Goal: Information Seeking & Learning: Learn about a topic

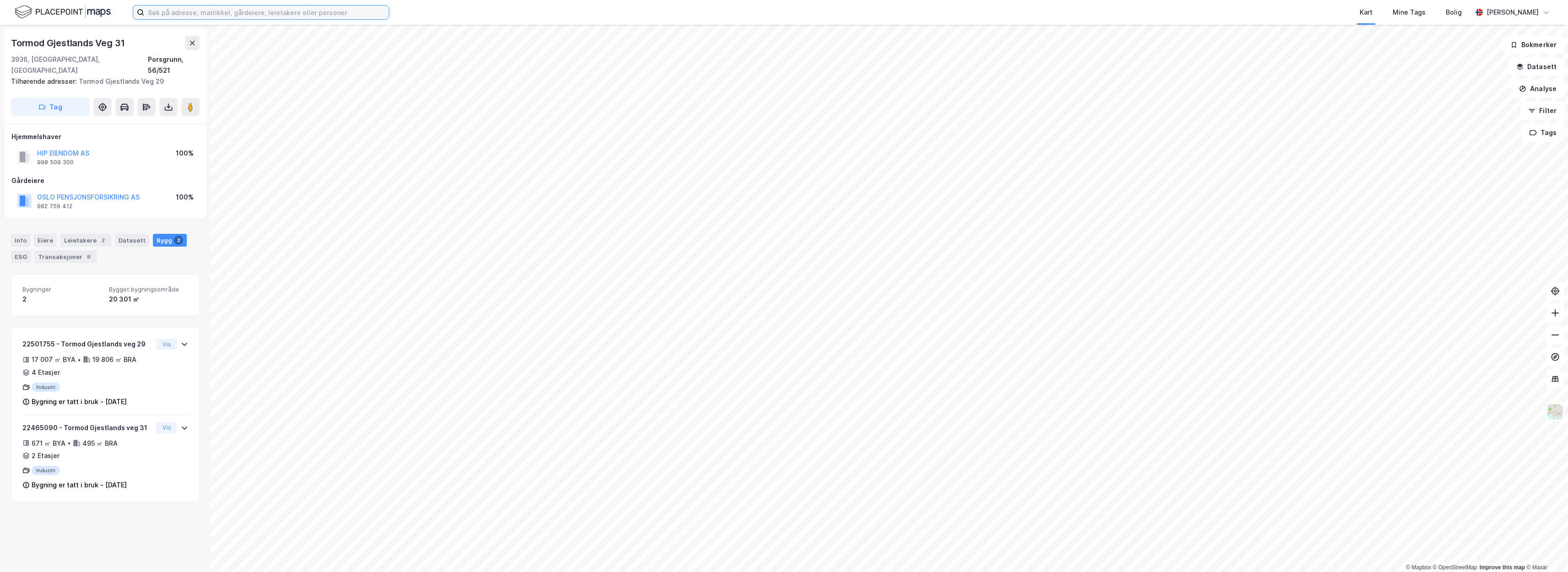
click at [174, 17] on input at bounding box center [266, 12] width 245 height 14
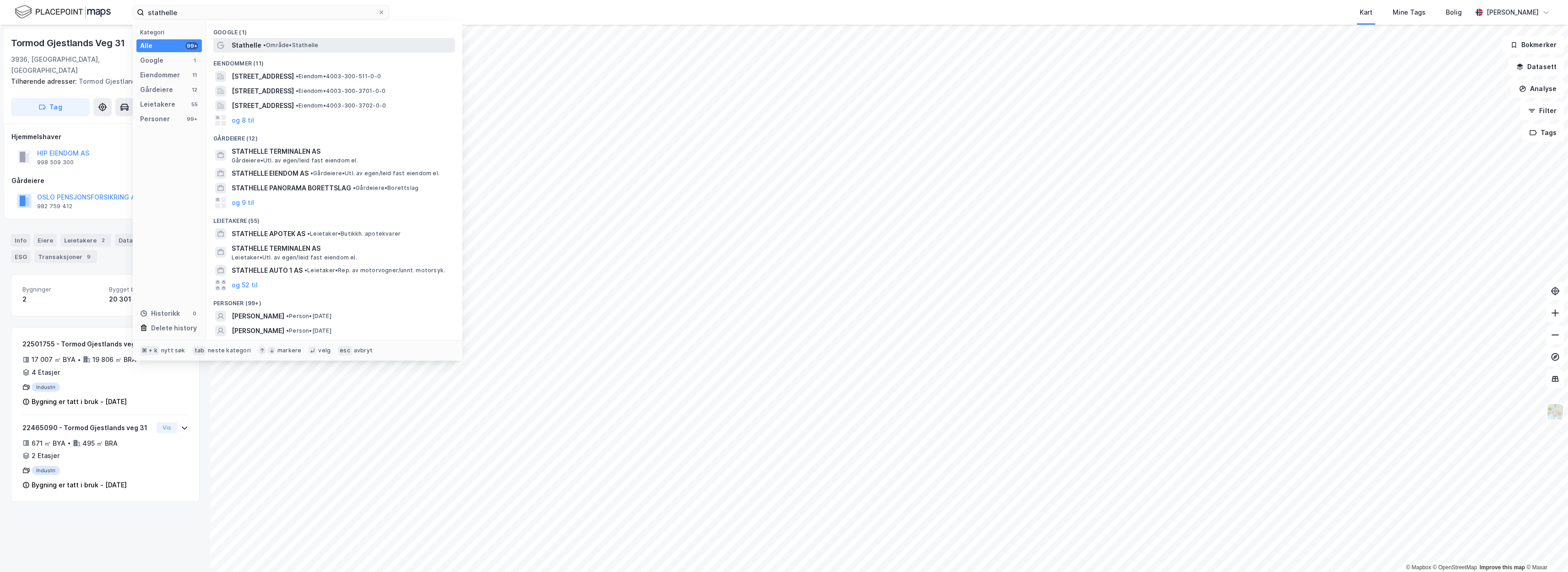
click at [297, 49] on div "Stathelle • Område • Stathelle" at bounding box center [342, 45] width 221 height 11
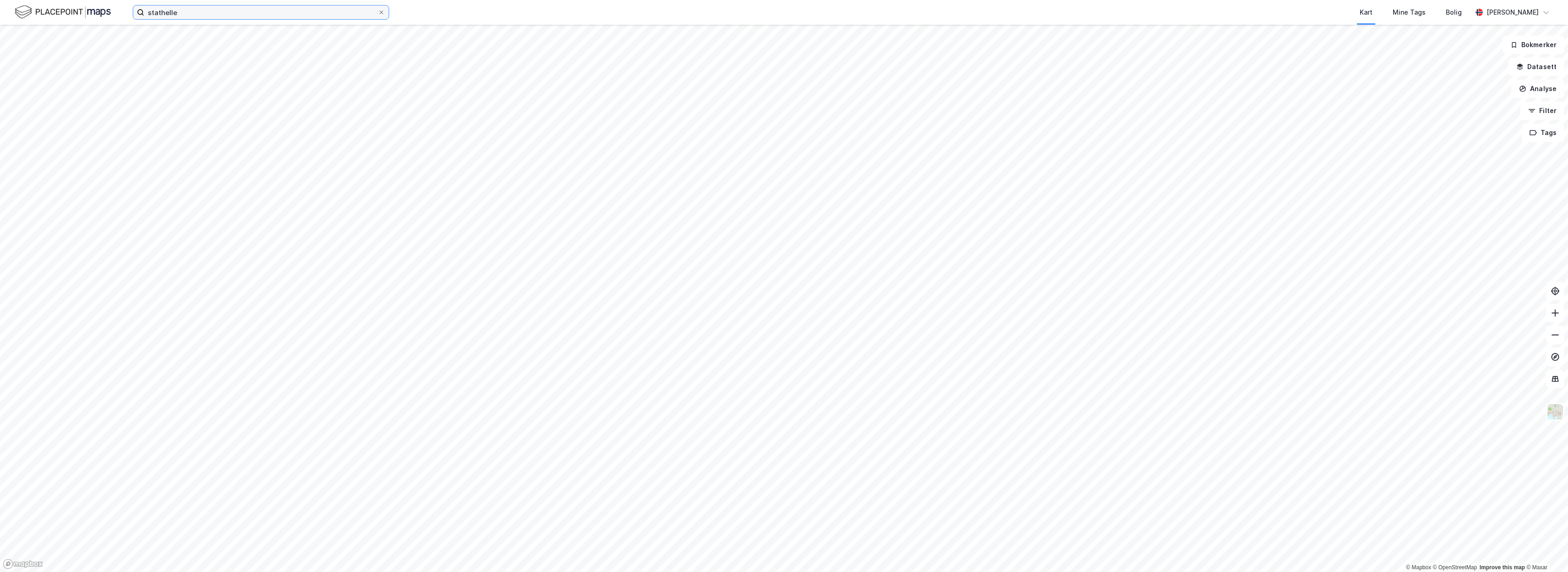
click at [318, 17] on input "stathelle" at bounding box center [261, 12] width 234 height 14
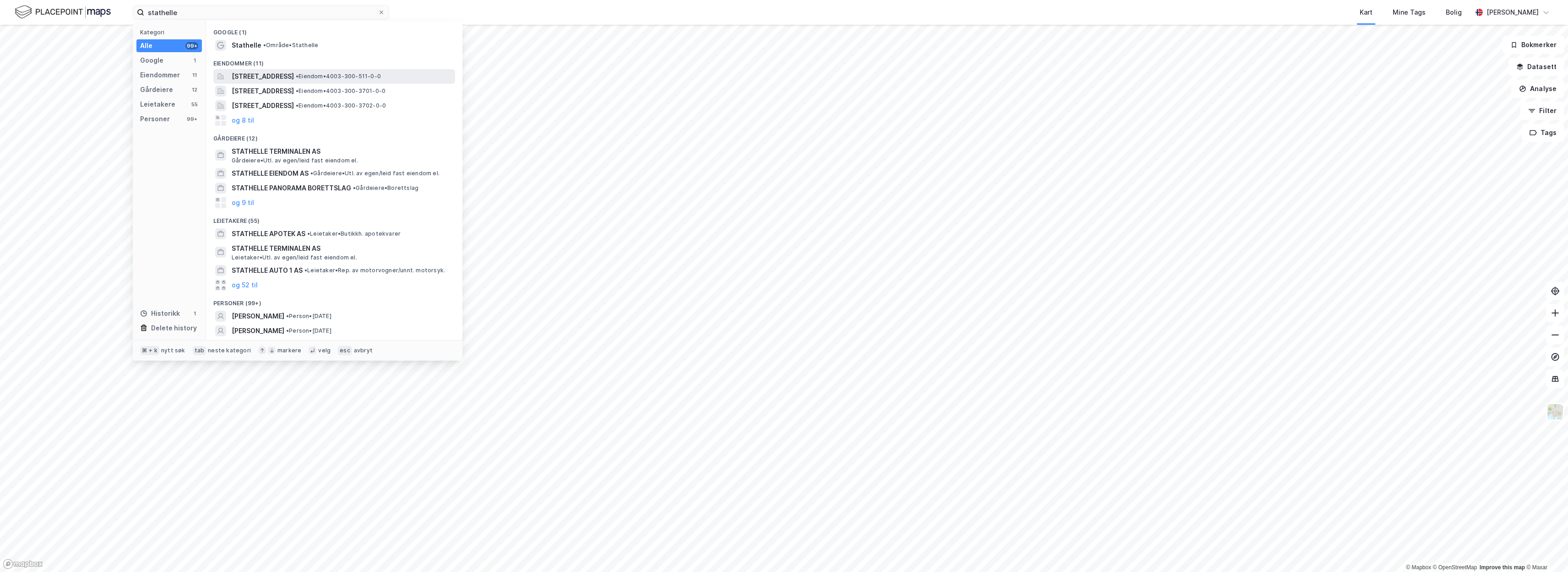
click at [294, 71] on span "Stathellegata 2, 3732, SKIEN, SKIEN" at bounding box center [263, 76] width 62 height 11
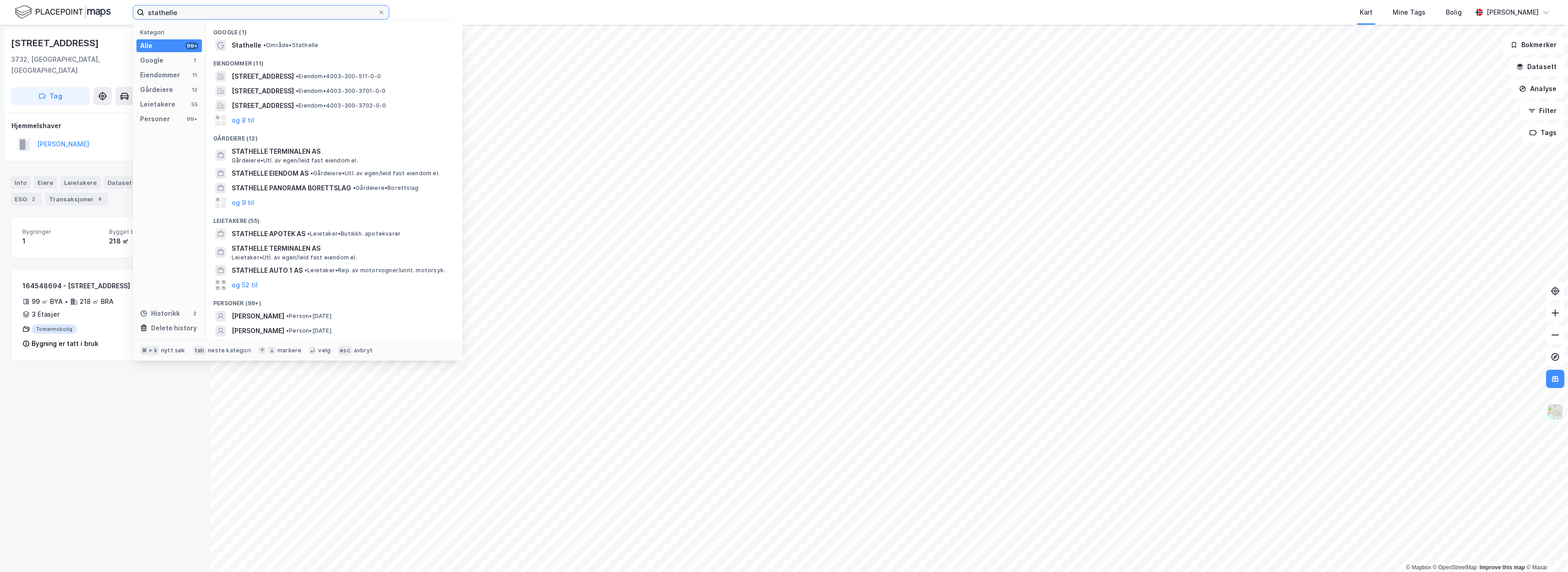
drag, startPoint x: 331, startPoint y: 10, endPoint x: 107, endPoint y: 21, distance: 224.3
click at [107, 21] on div "stathelle Kategori Alle 99+ Google 1 Eiendommer 11 Gårdeiere 12 Leietakere 55 P…" at bounding box center [784, 12] width 1568 height 25
type input "s"
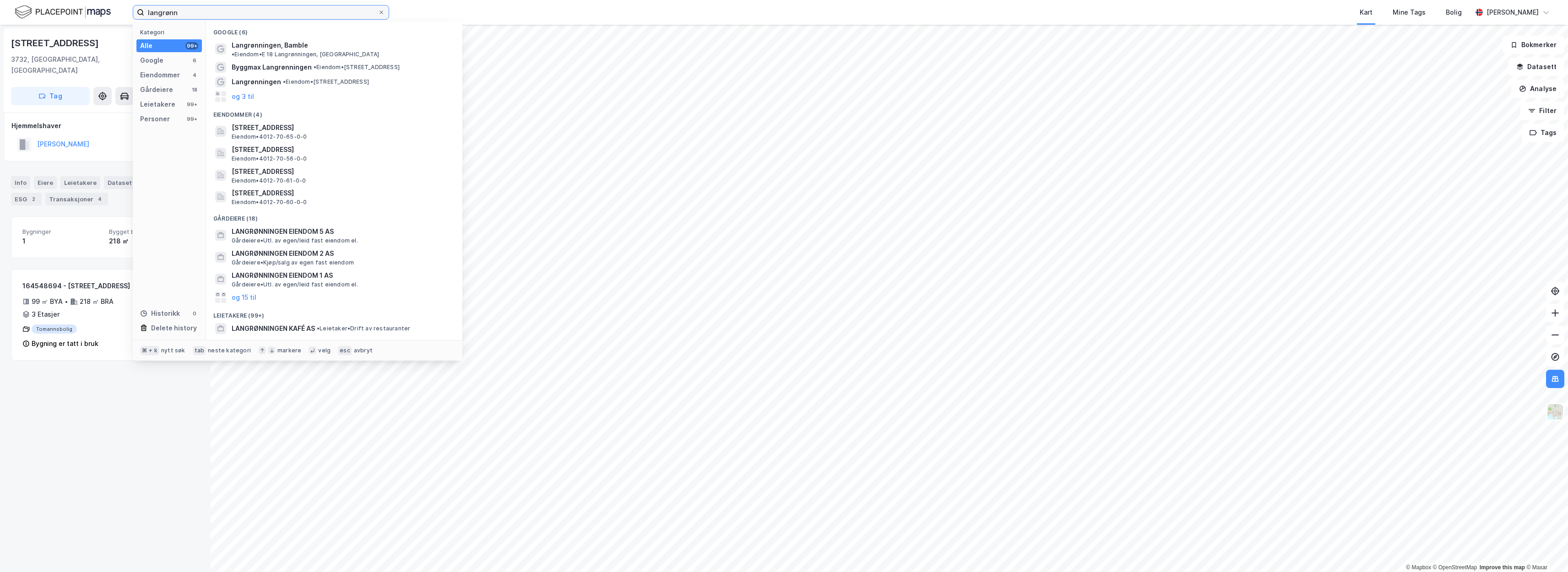
type input "langrenn"
drag, startPoint x: 107, startPoint y: 21, endPoint x: 294, endPoint y: 42, distance: 188.2
click at [294, 42] on span "Langrønningen, Bamble" at bounding box center [270, 45] width 76 height 11
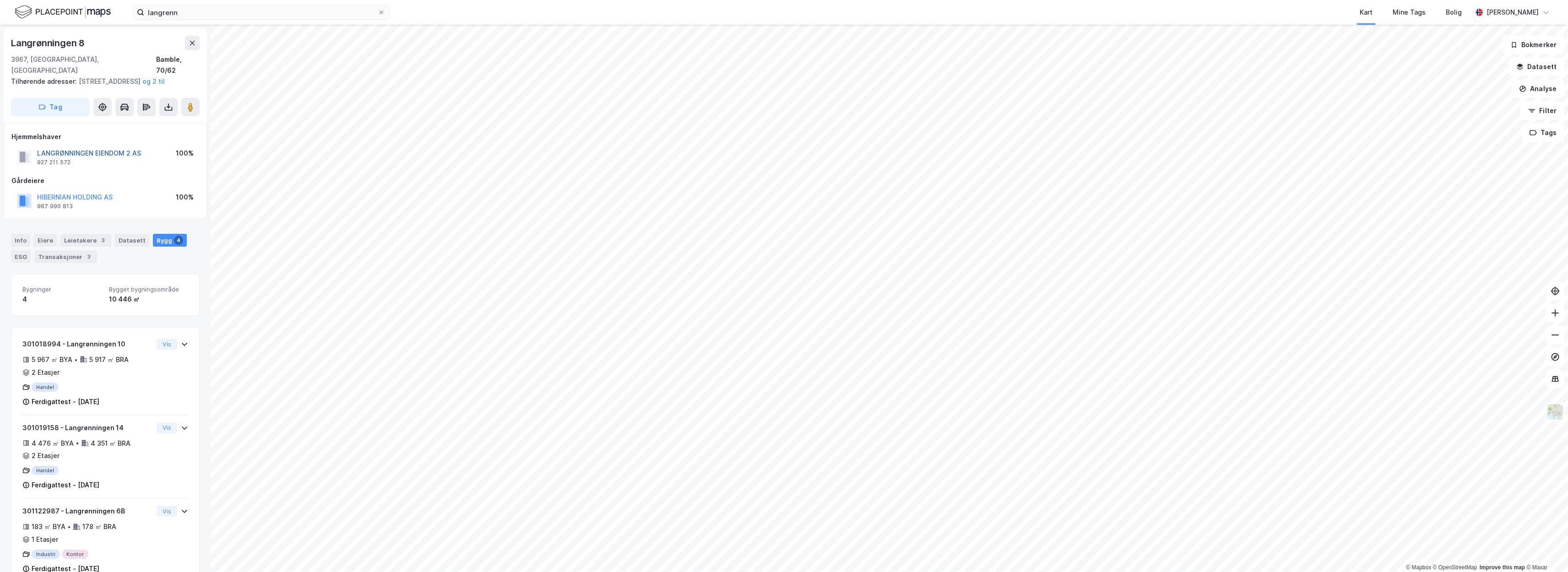
click at [0, 0] on button "LANGRØNNINGEN EIENDOM 2 AS" at bounding box center [0, 0] width 0 height 0
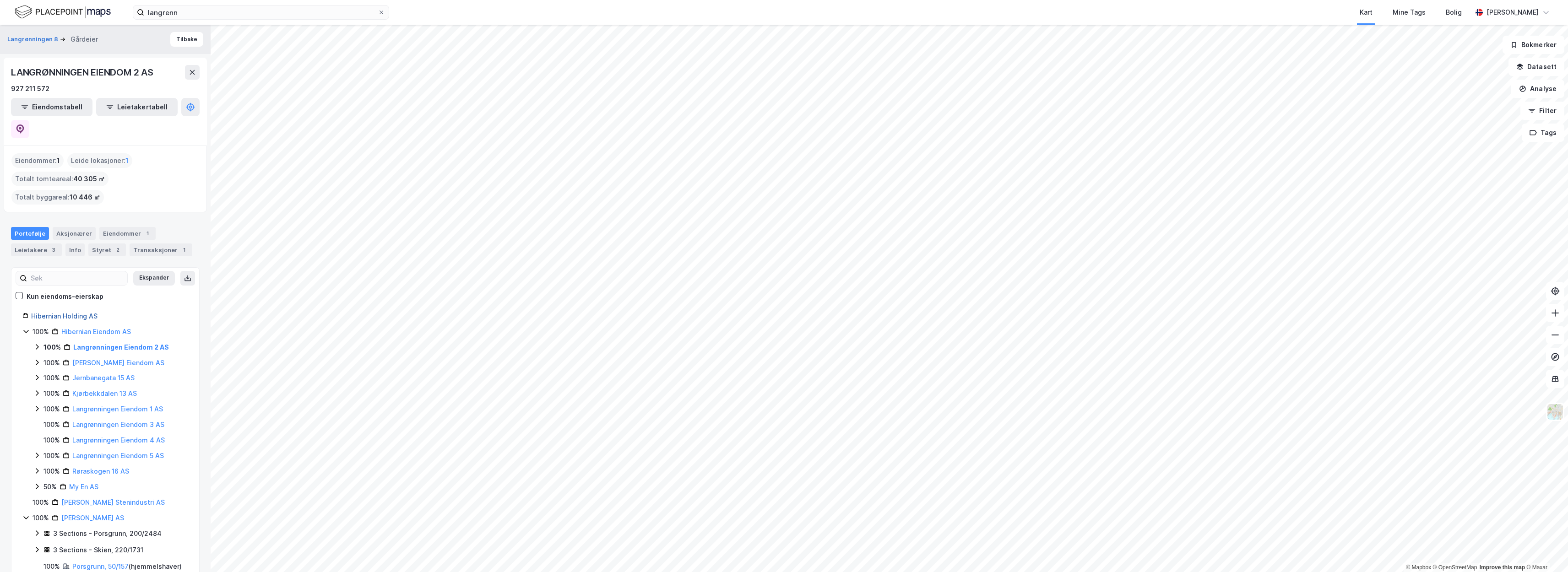
click at [90, 312] on link "Hibernian Holding AS" at bounding box center [64, 316] width 66 height 8
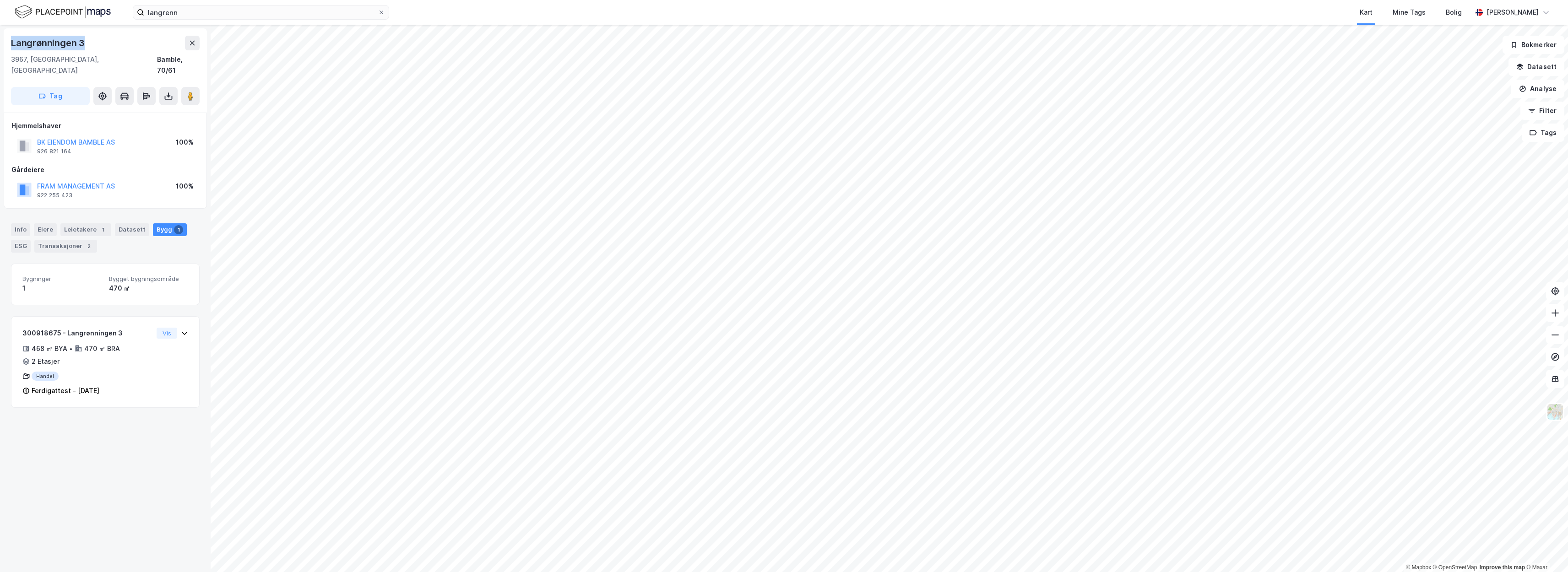
drag, startPoint x: 83, startPoint y: 38, endPoint x: 12, endPoint y: 40, distance: 71.0
click at [5, 41] on div "Langrønningen 3 3967, Stathelle, Telemark Bamble, 70/61 Tag" at bounding box center [105, 70] width 203 height 84
copy div "Langrønningen 3"
click at [0, 0] on button "BILTEMA REAL ESTATE NORWAY AS" at bounding box center [0, 0] width 0 height 0
